Goal: Task Accomplishment & Management: Use online tool/utility

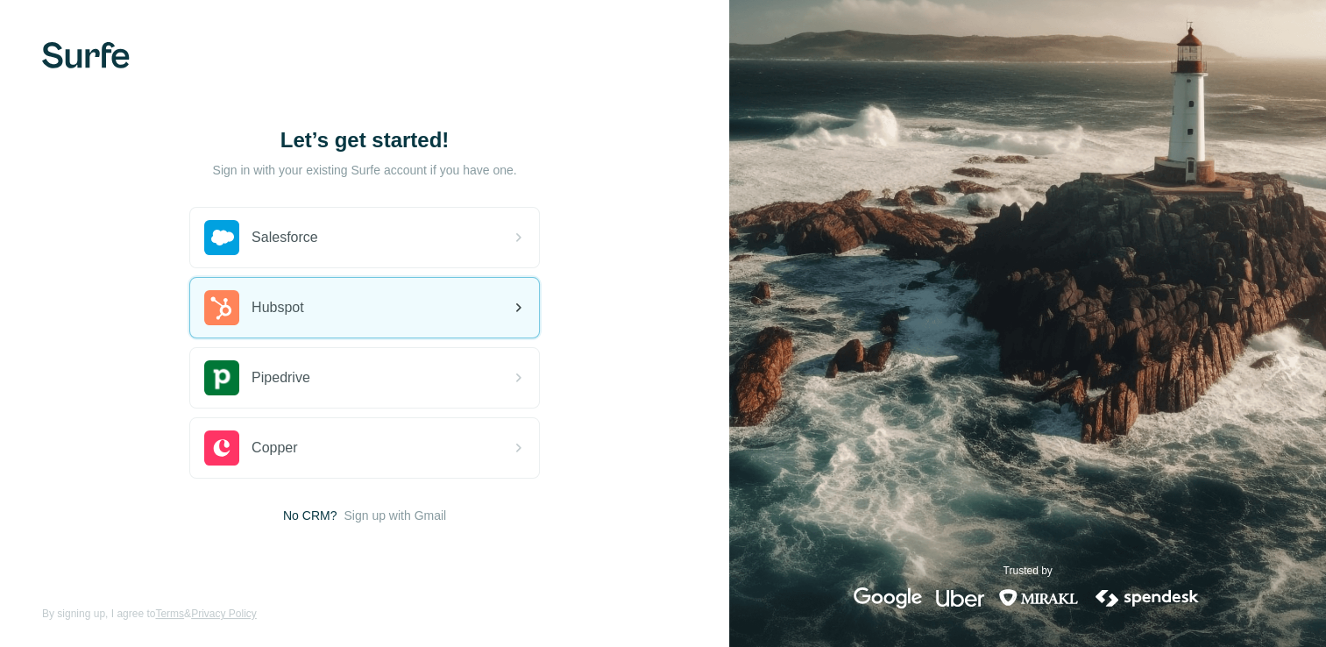
scroll to position [2, 0]
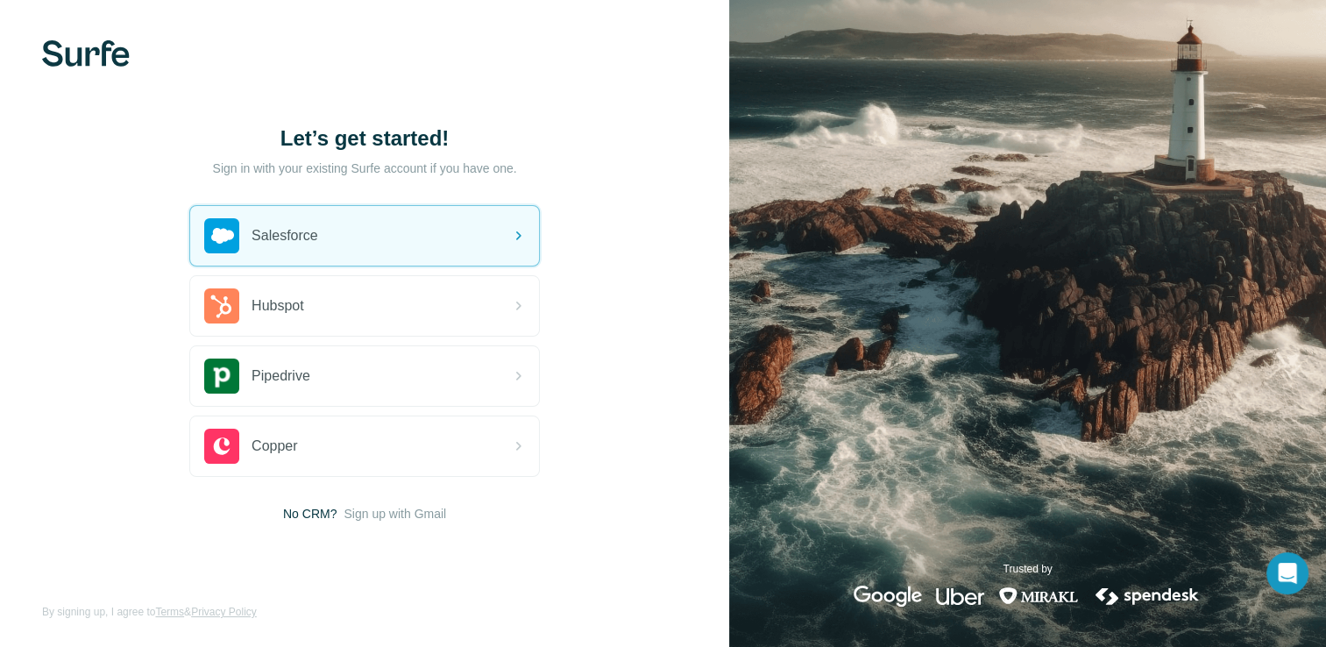
click at [89, 57] on img at bounding box center [86, 53] width 88 height 26
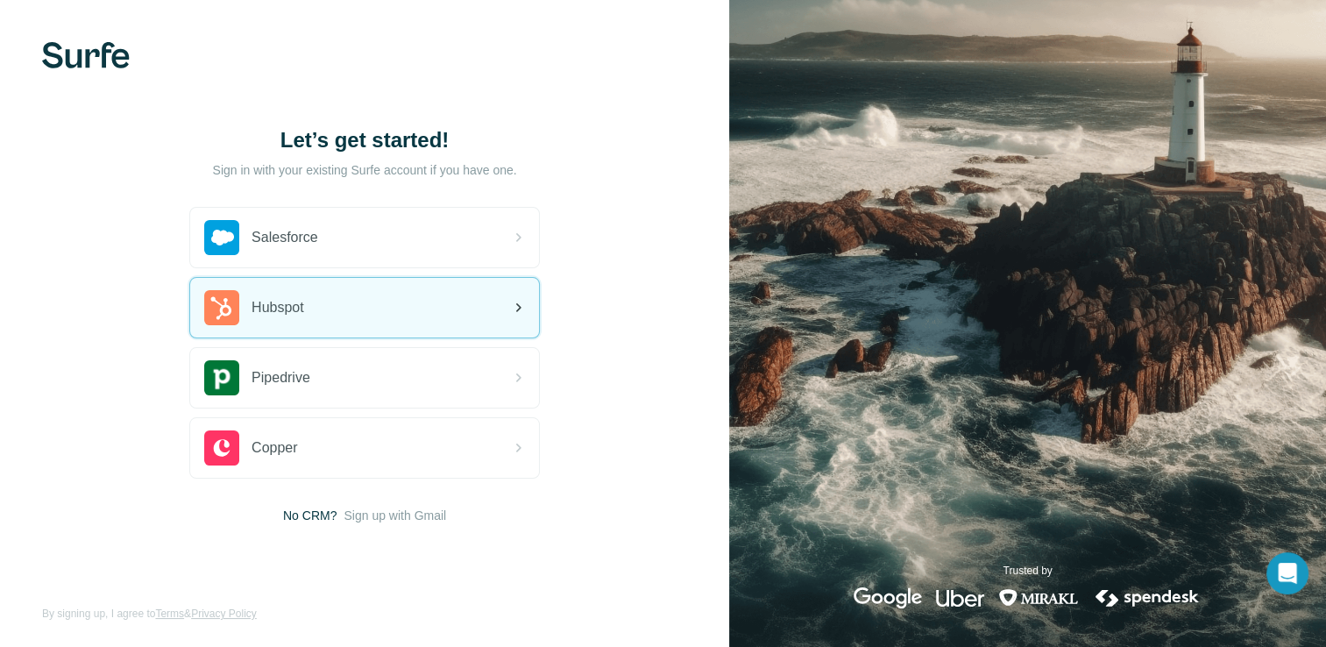
click at [417, 322] on div "Hubspot" at bounding box center [364, 308] width 349 height 60
click at [522, 299] on icon at bounding box center [518, 307] width 21 height 21
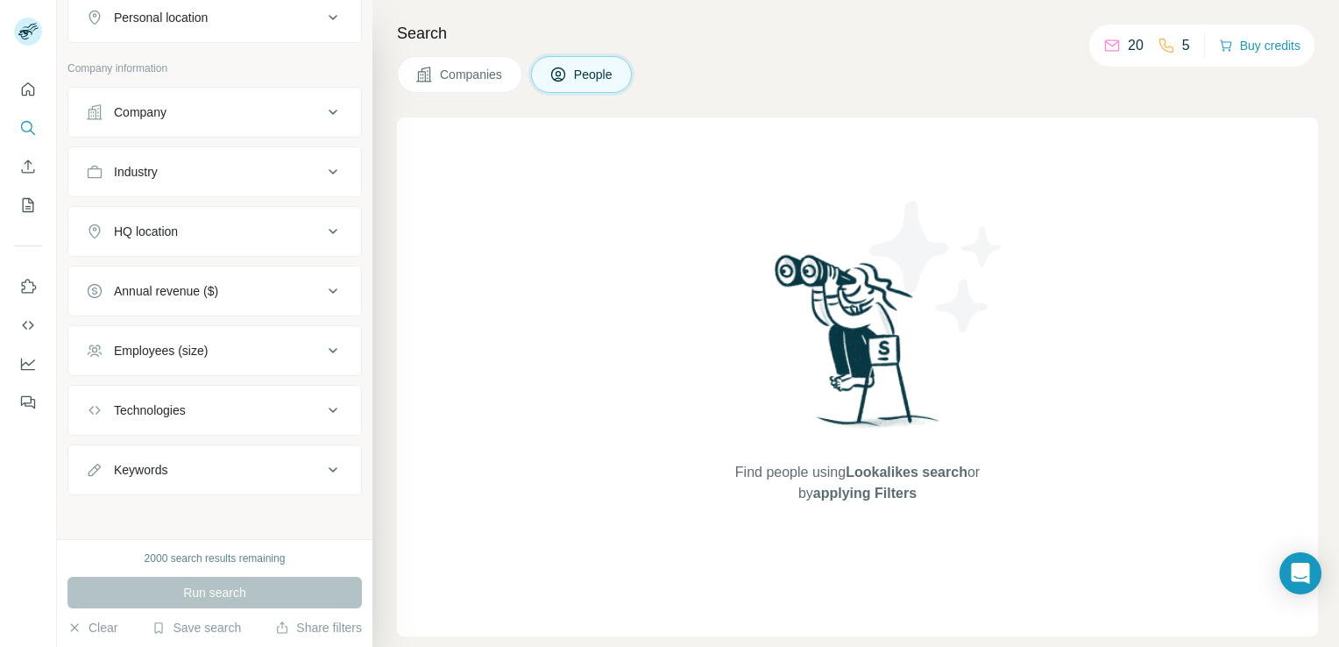
scroll to position [288, 0]
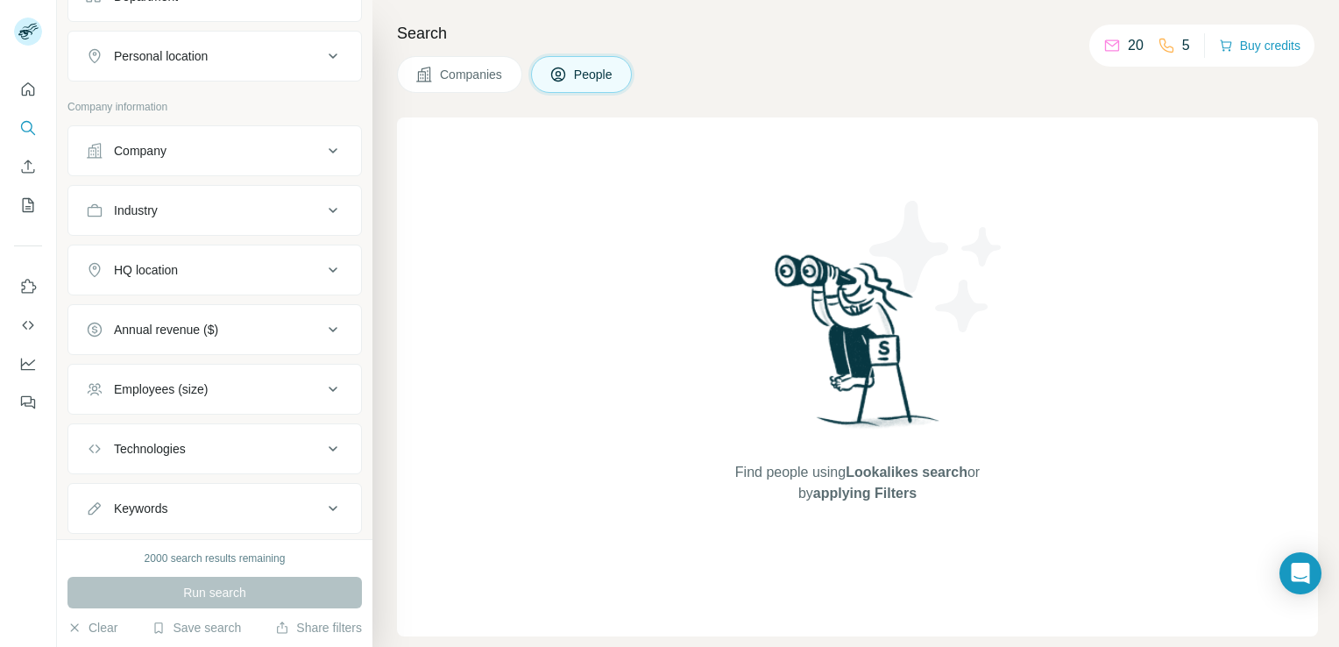
click at [323, 395] on button "Employees (size)" at bounding box center [214, 389] width 293 height 42
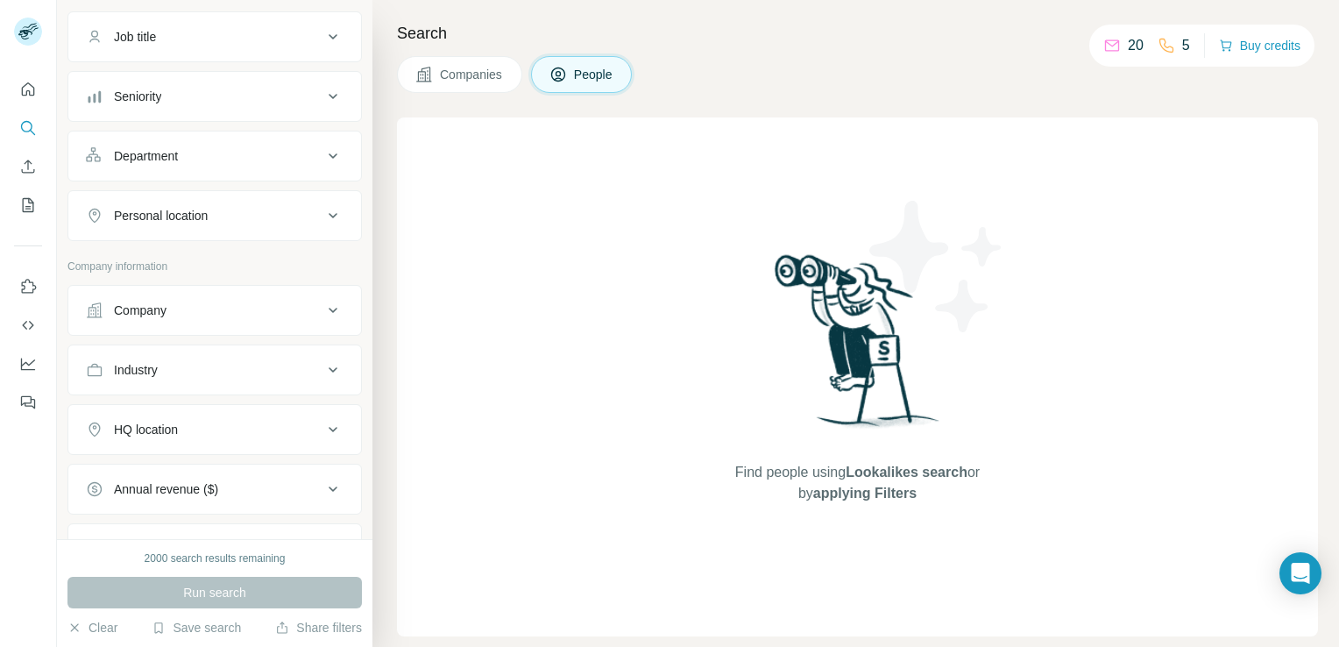
scroll to position [46, 0]
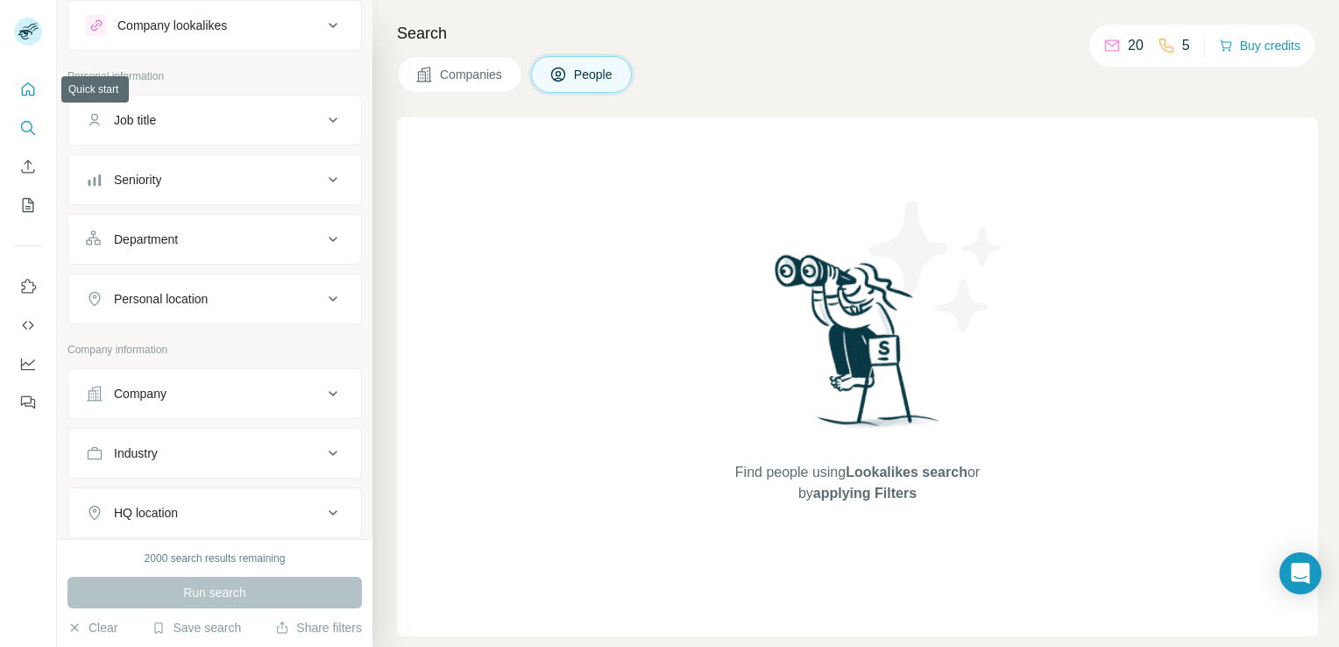
click at [18, 100] on button "Quick start" at bounding box center [28, 90] width 28 height 32
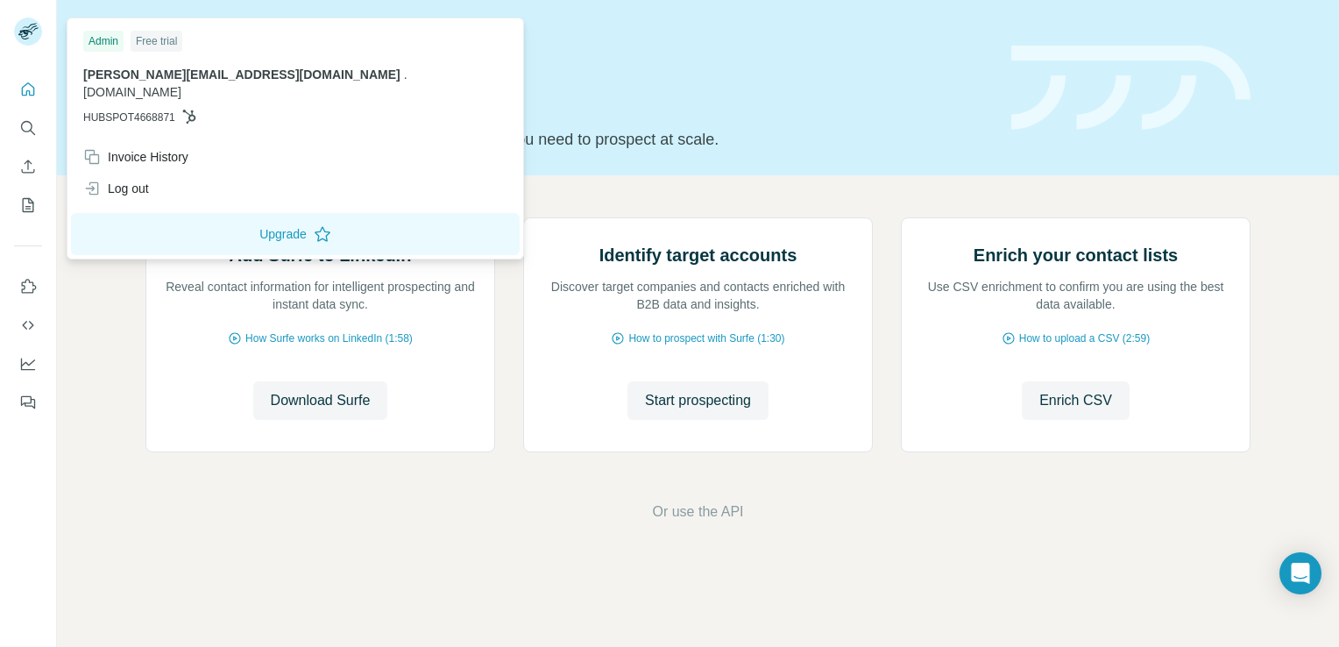
click at [29, 44] on rect at bounding box center [28, 32] width 28 height 28
click at [23, 352] on button "Dashboard" at bounding box center [28, 364] width 28 height 32
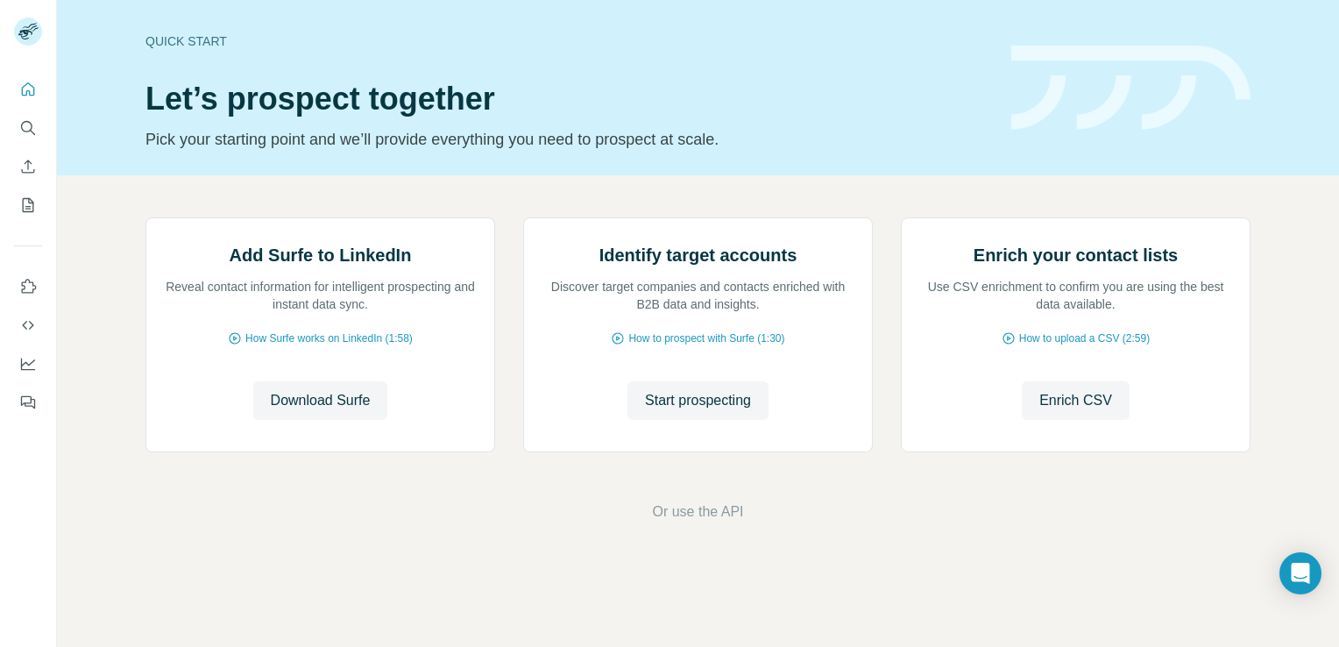
click at [18, 244] on div at bounding box center [28, 240] width 56 height 355
click at [39, 134] on button "Search" at bounding box center [28, 128] width 28 height 32
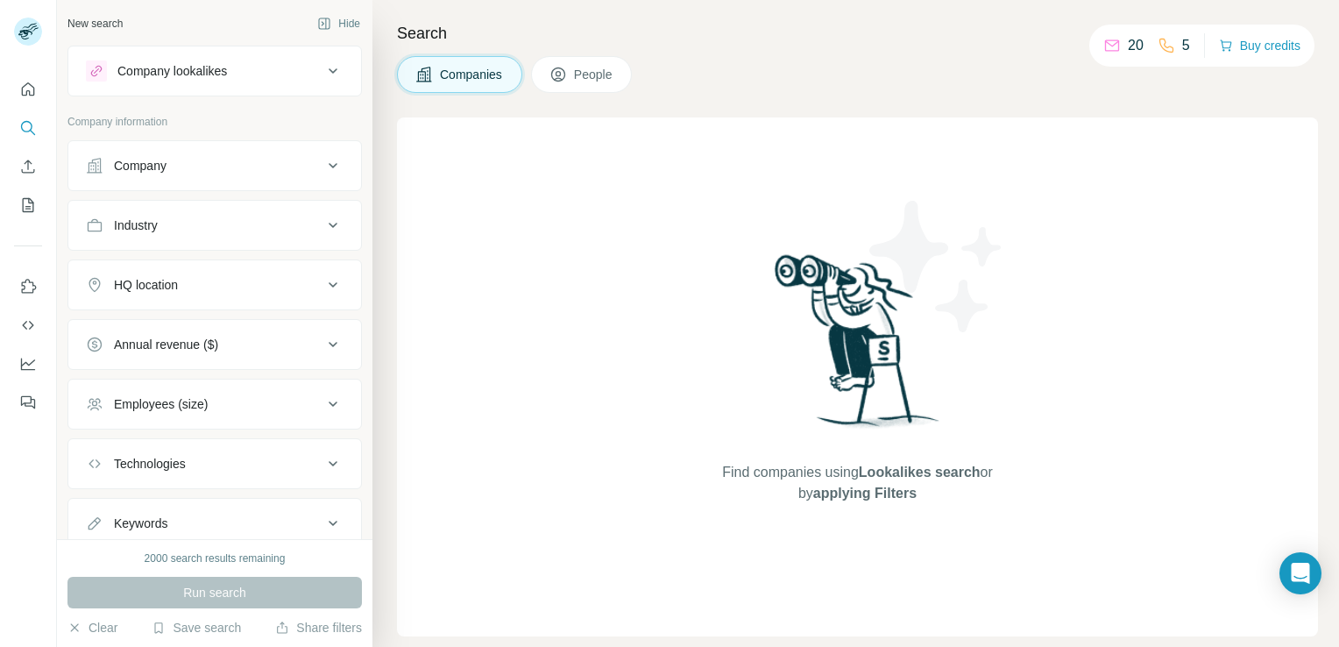
click at [326, 174] on icon at bounding box center [333, 165] width 21 height 21
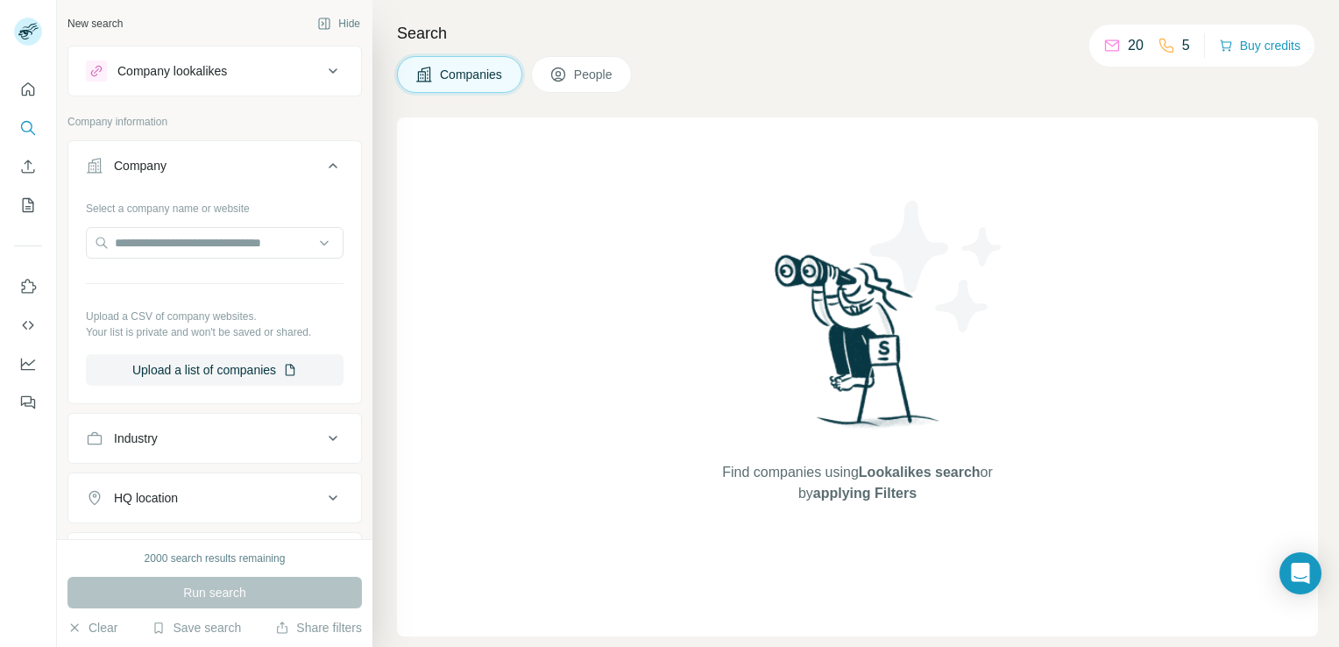
scroll to position [267, 0]
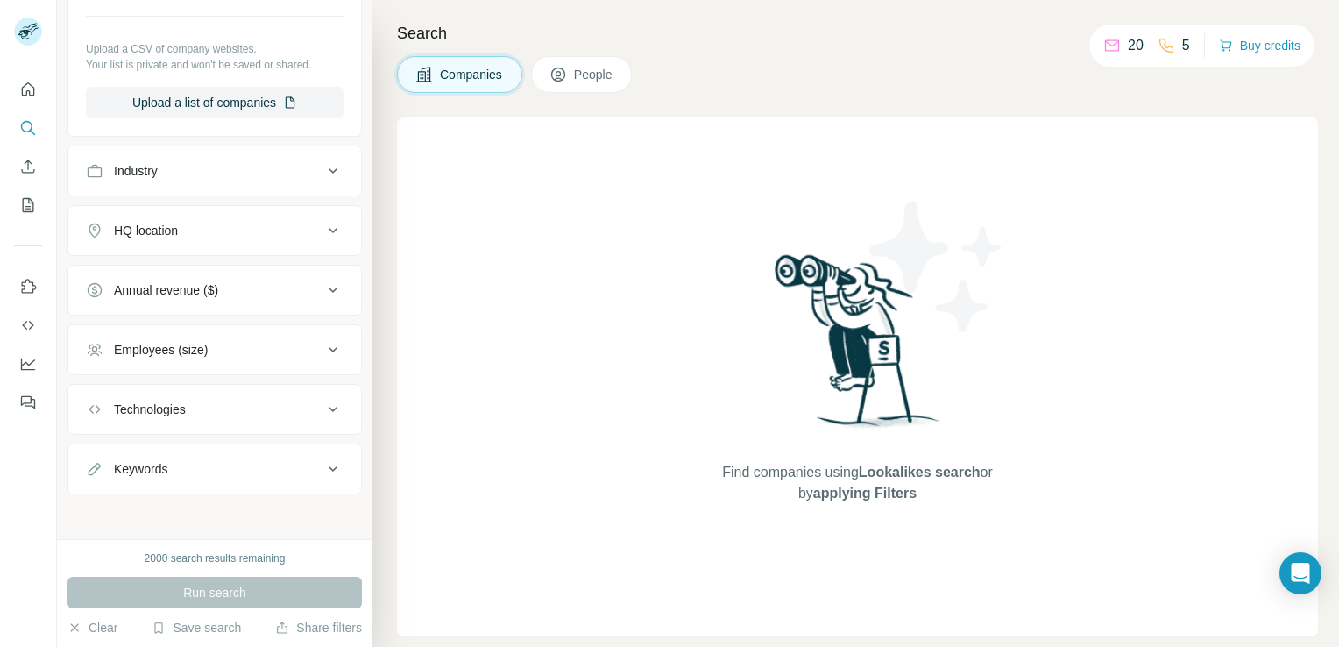
click at [288, 359] on button "Employees (size)" at bounding box center [214, 350] width 293 height 42
click at [268, 233] on div "HQ location" at bounding box center [204, 231] width 237 height 18
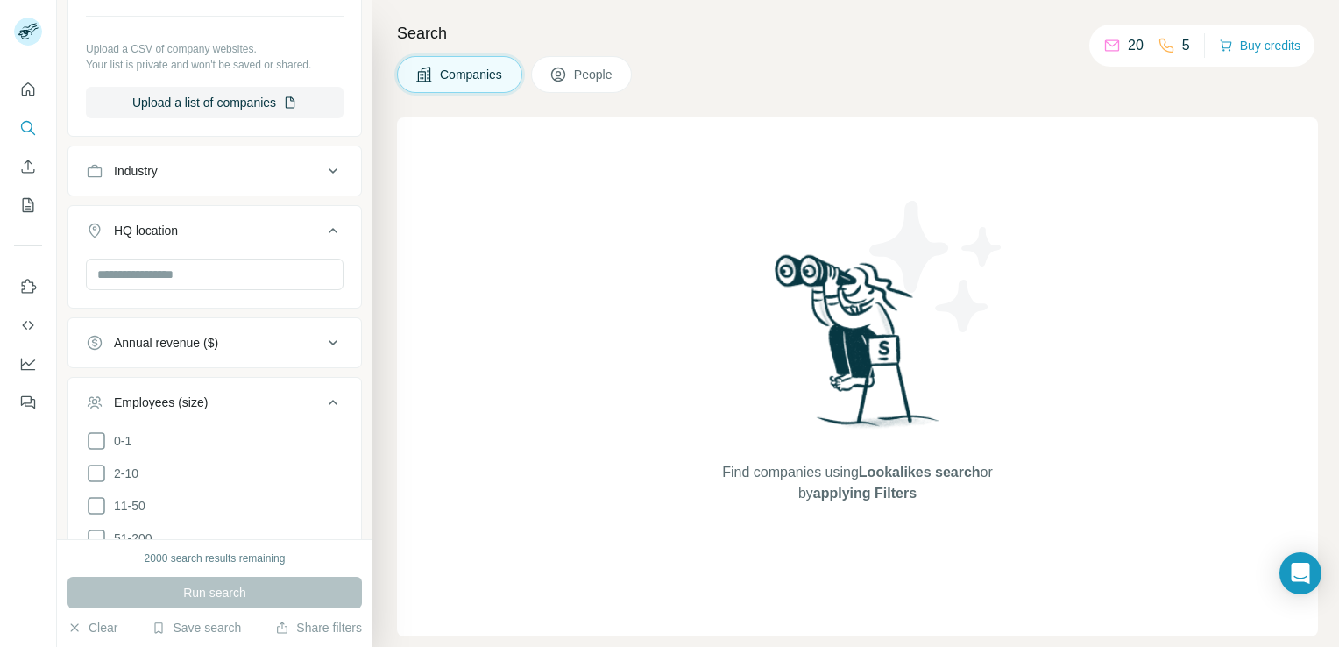
click at [280, 175] on div "Industry" at bounding box center [204, 171] width 237 height 18
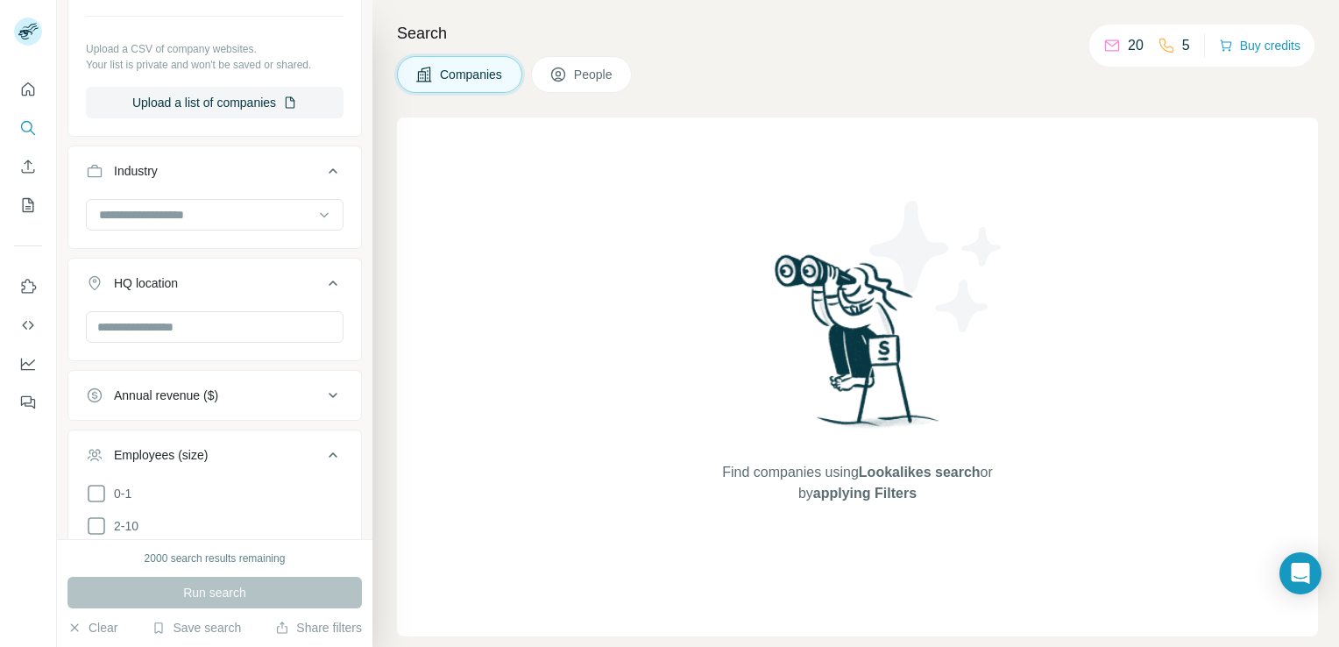
scroll to position [770, 0]
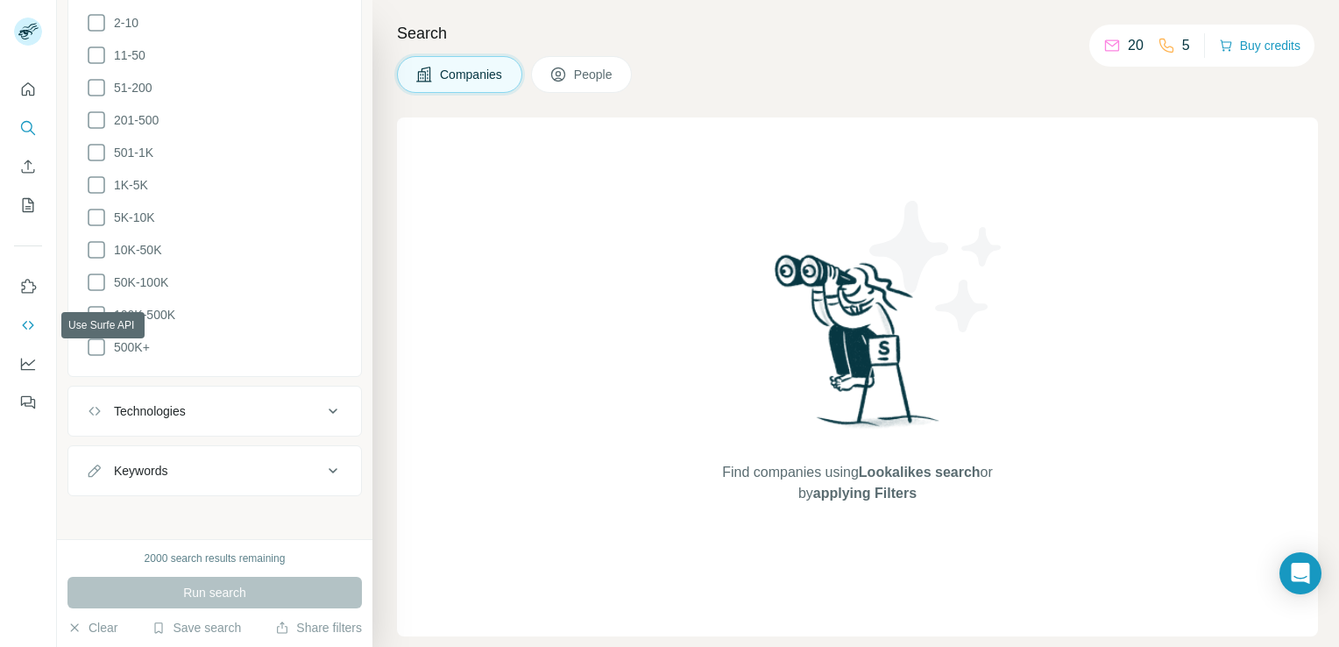
click at [24, 331] on icon "Use Surfe API" at bounding box center [28, 325] width 18 height 18
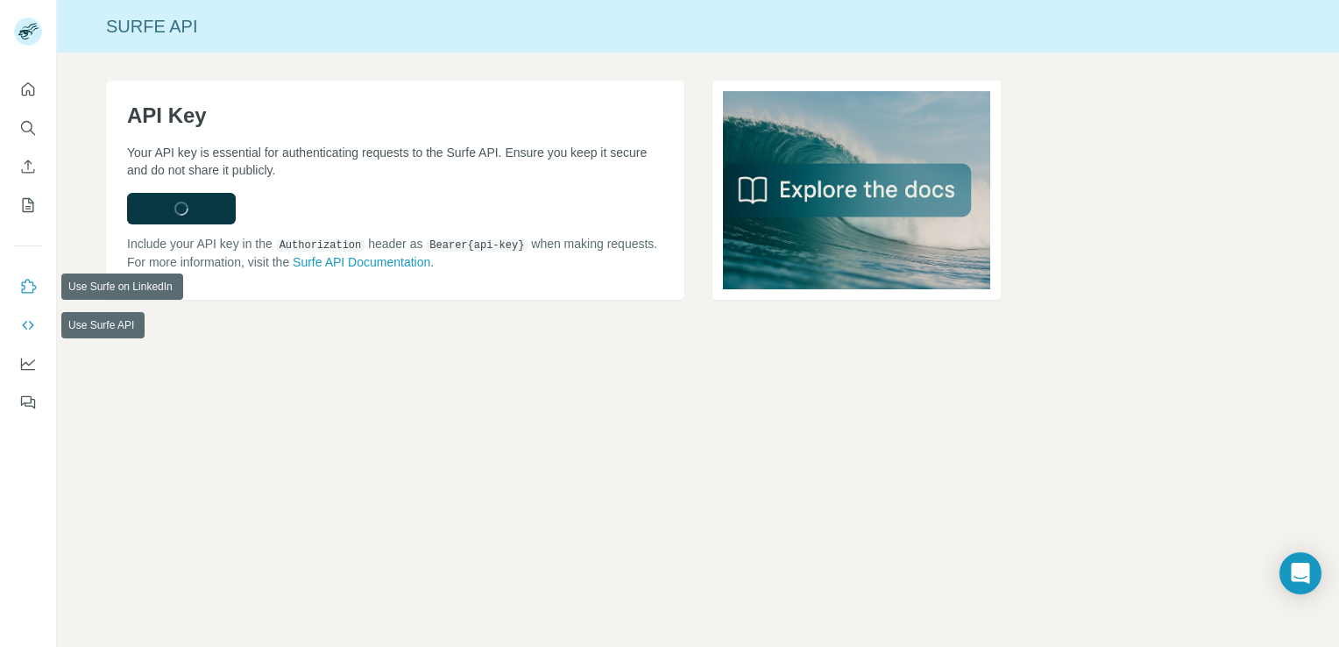
click at [24, 287] on icon "Use Surfe on LinkedIn" at bounding box center [28, 287] width 18 height 18
